Goal: Information Seeking & Learning: Learn about a topic

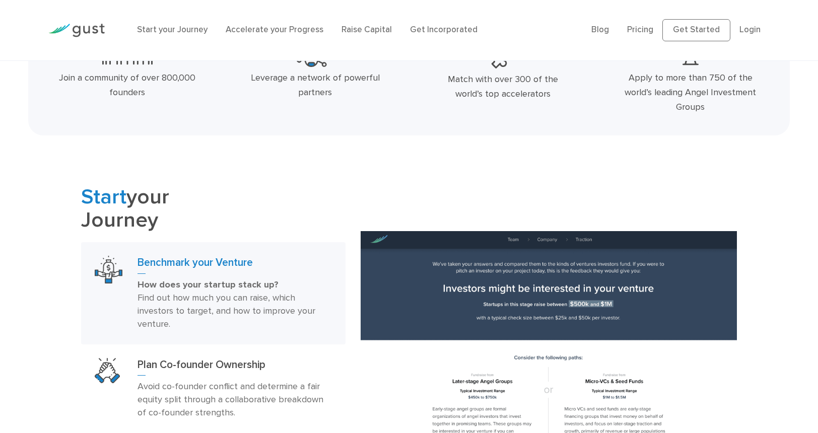
scroll to position [101, 0]
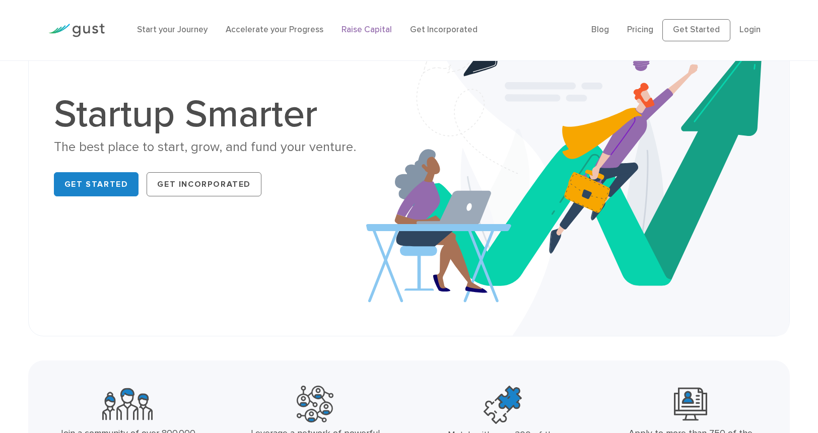
click at [368, 28] on link "Raise Capital" at bounding box center [367, 30] width 50 height 10
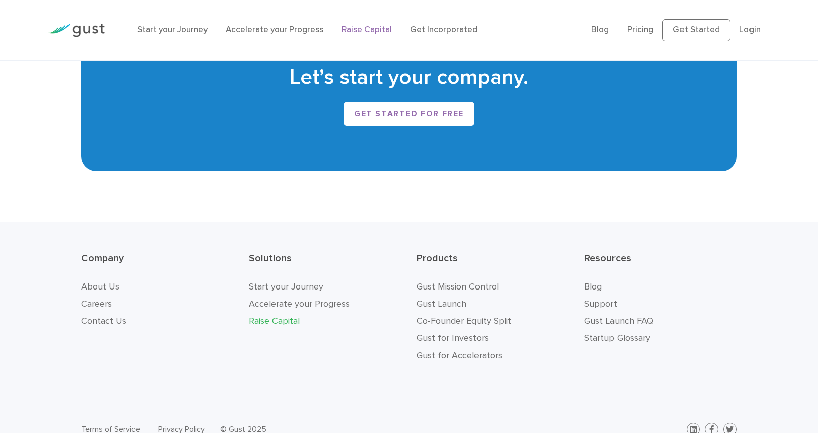
scroll to position [1812, 0]
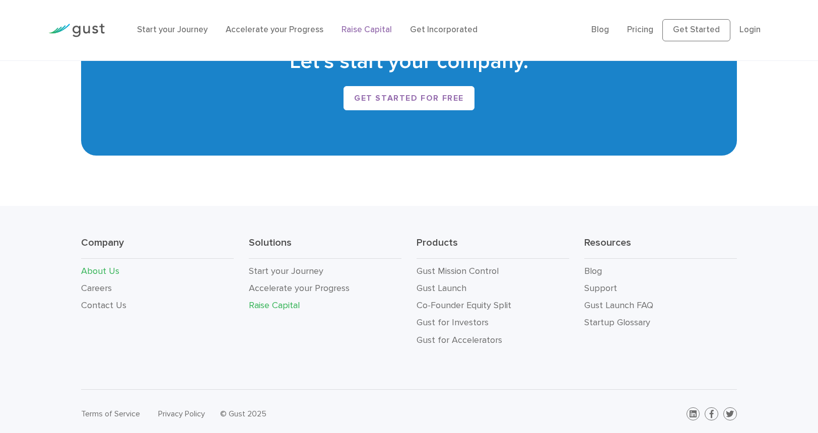
click at [89, 266] on link "About Us" at bounding box center [100, 271] width 38 height 11
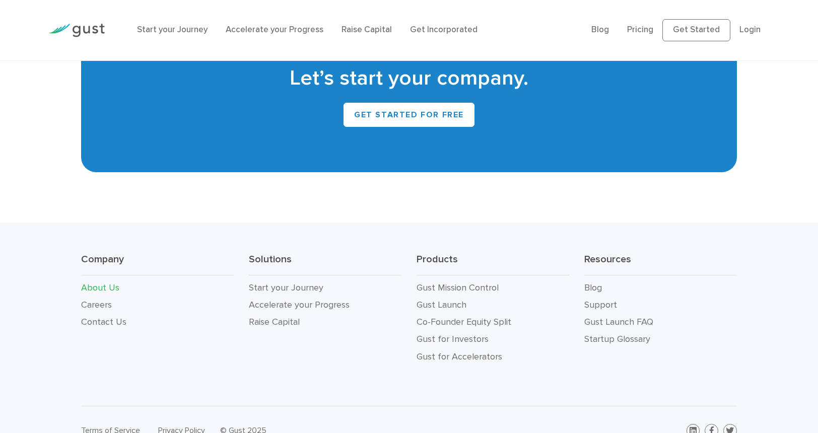
scroll to position [1019, 0]
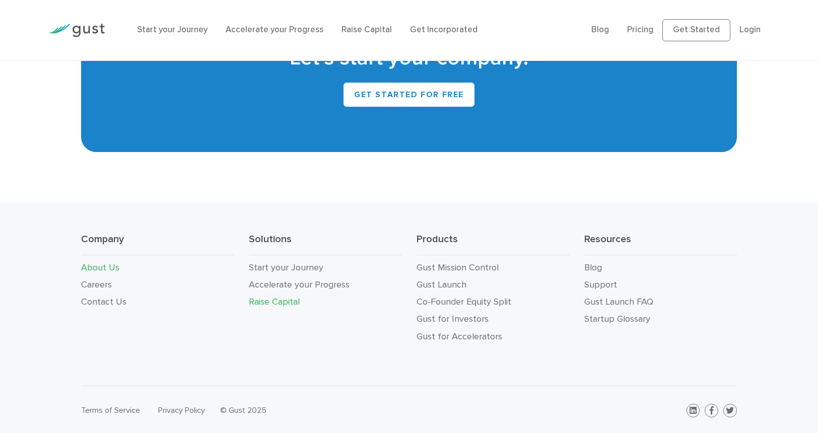
click at [282, 297] on link "Raise Capital" at bounding box center [274, 302] width 51 height 11
